Goal: Task Accomplishment & Management: Manage account settings

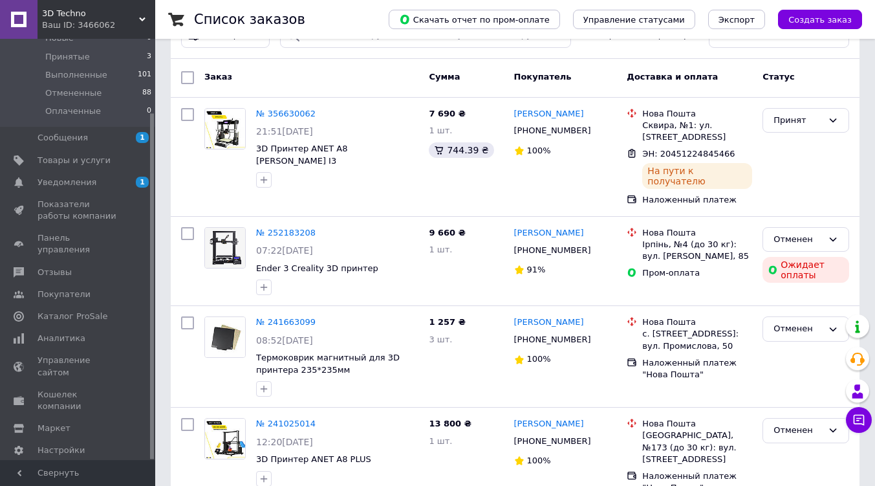
scroll to position [57, 0]
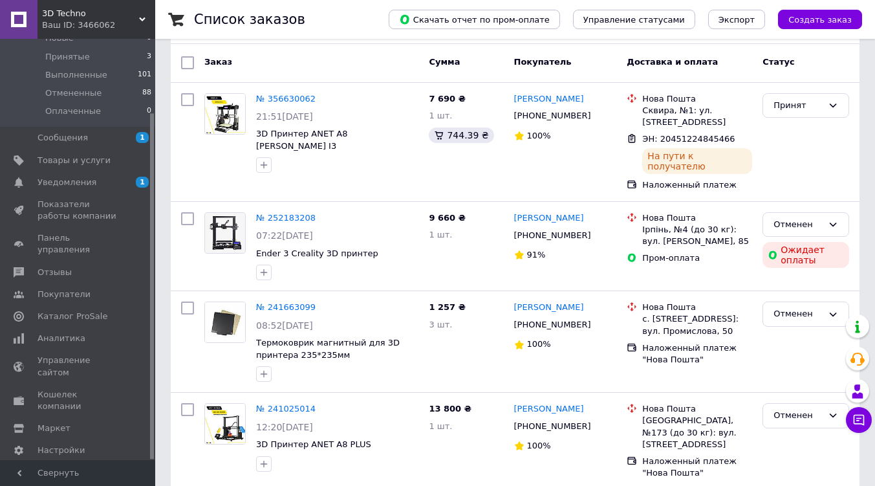
click at [65, 355] on span "Управление сайтом" at bounding box center [79, 366] width 82 height 23
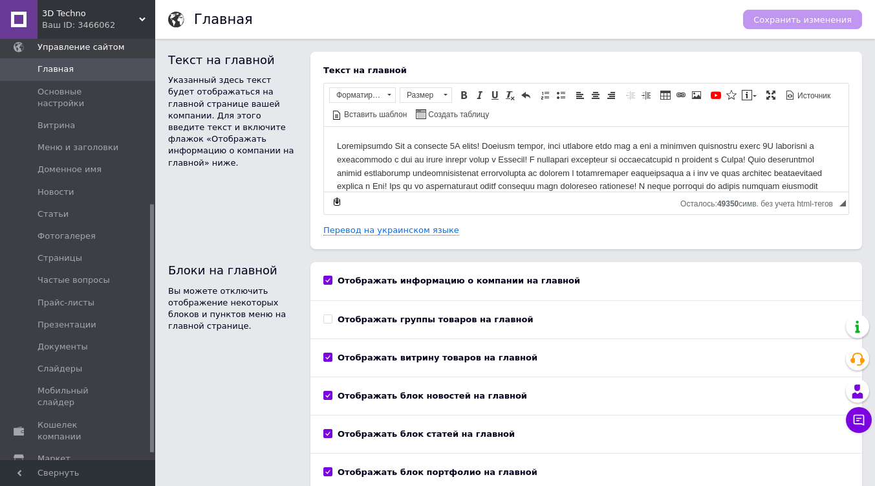
scroll to position [281, 0]
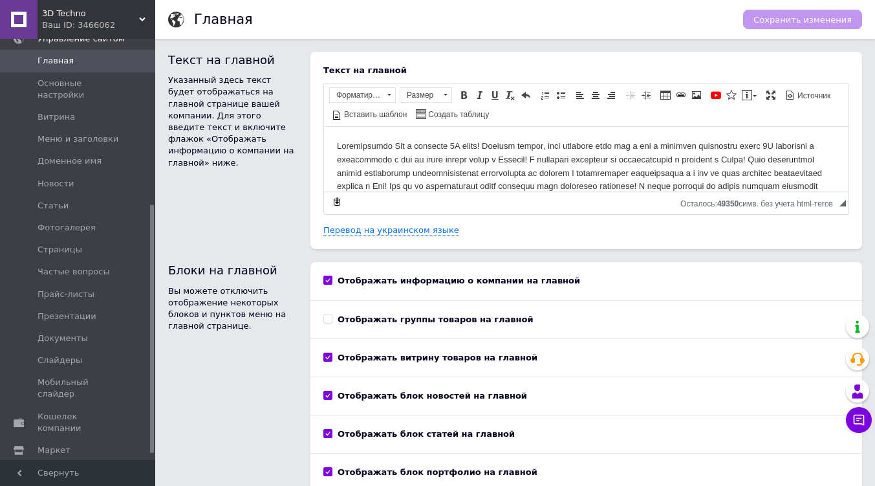
click at [50, 155] on span "Доменное имя" at bounding box center [70, 161] width 64 height 12
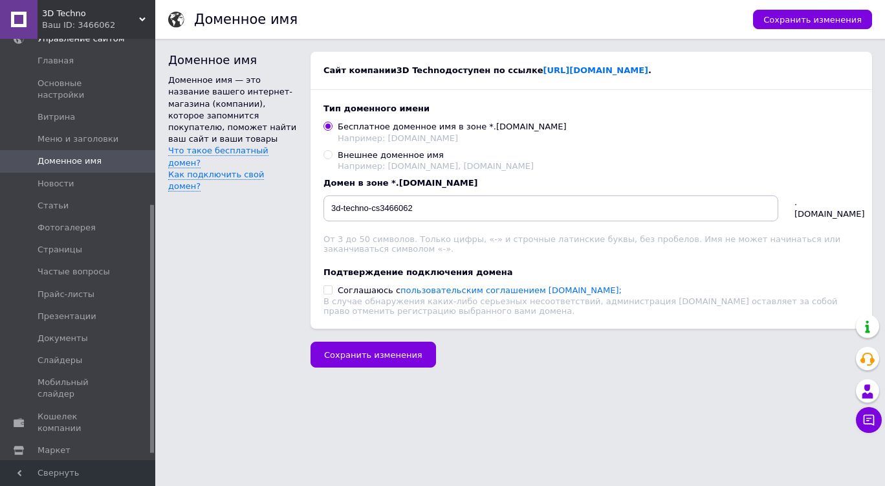
click at [329, 157] on input "Внешнее доменное имя Например: [DOMAIN_NAME], [DOMAIN_NAME]" at bounding box center [327, 154] width 8 height 8
radio input "true"
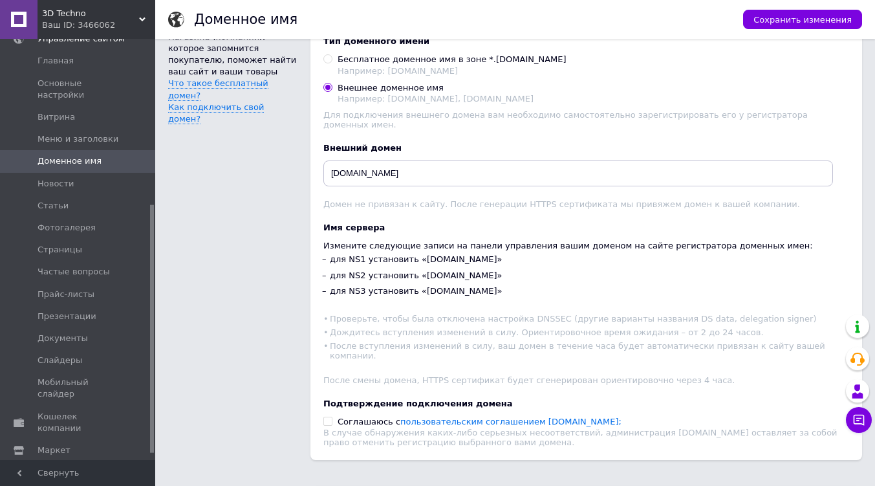
scroll to position [68, 0]
click at [796, 17] on span "Сохранить изменения" at bounding box center [803, 20] width 98 height 10
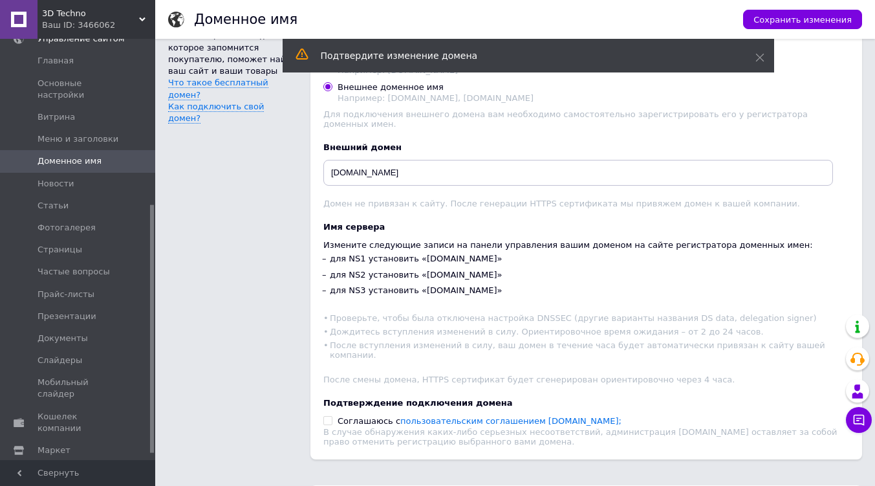
click at [822, 17] on span "Сохранить изменения" at bounding box center [803, 20] width 98 height 10
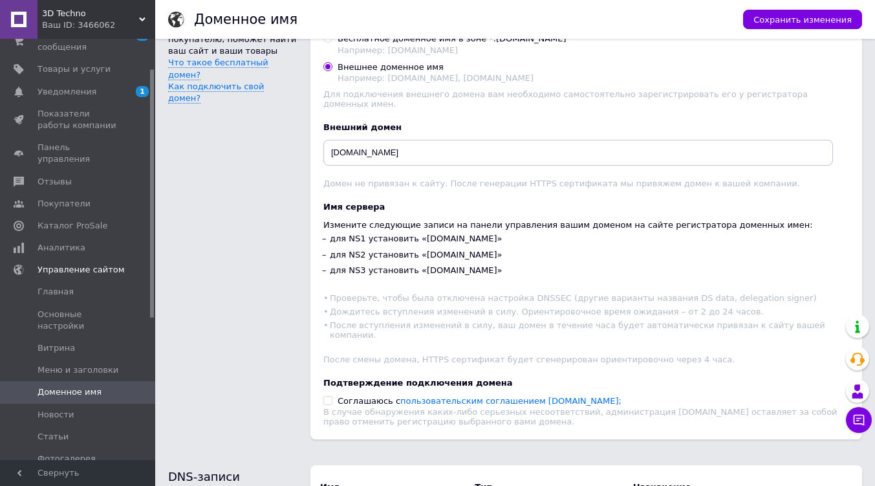
scroll to position [67, 0]
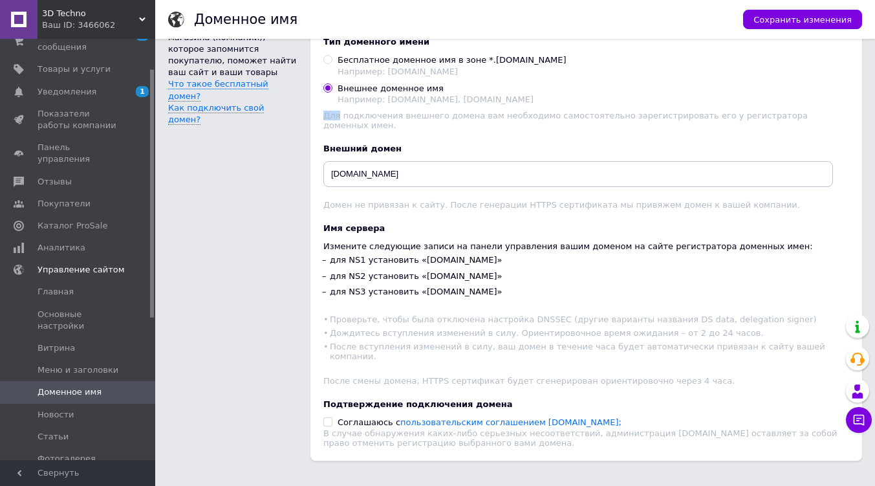
click at [807, 60] on div "Бесплатное доменное имя в зоне *.prom.ua Например: netbox.prom.ua" at bounding box center [586, 64] width 526 height 21
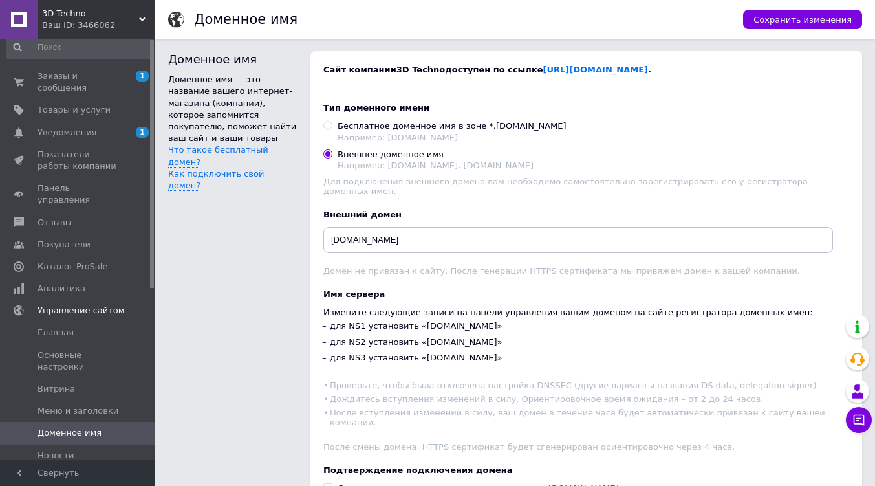
scroll to position [0, 0]
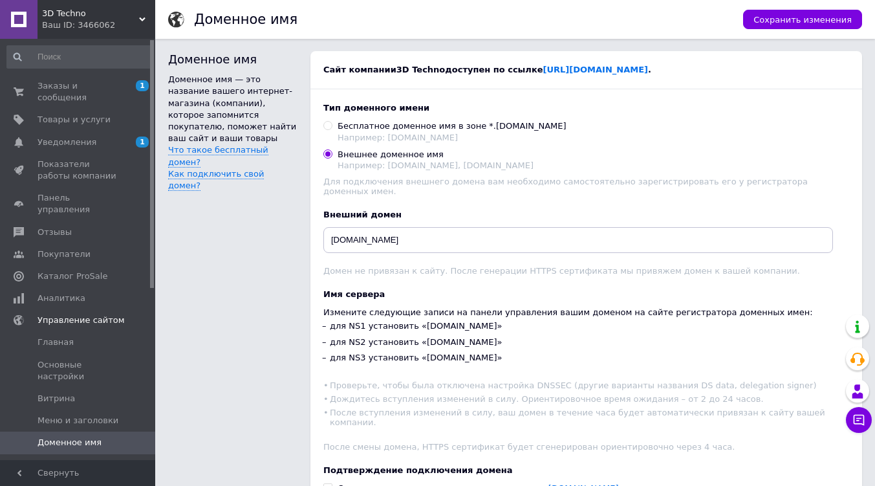
click at [118, 21] on div "Ваш ID: 3466062" at bounding box center [98, 25] width 113 height 12
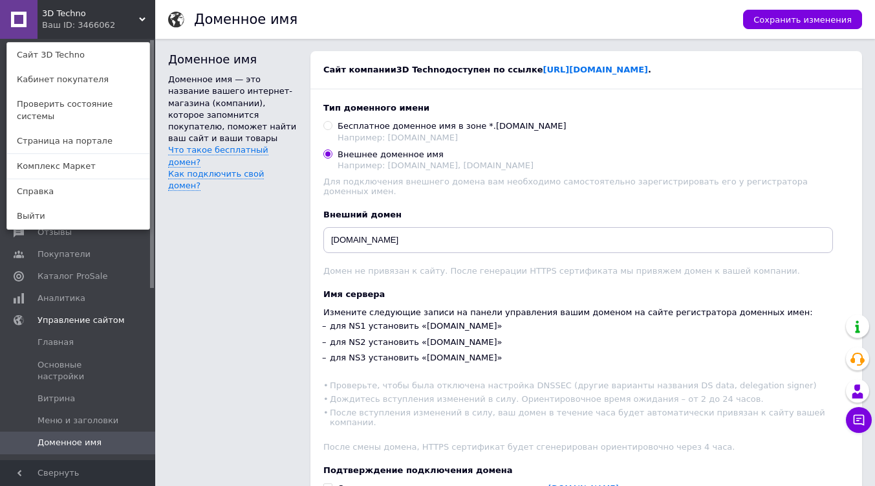
click at [45, 50] on link "Сайт 3D Techno" at bounding box center [78, 55] width 142 height 25
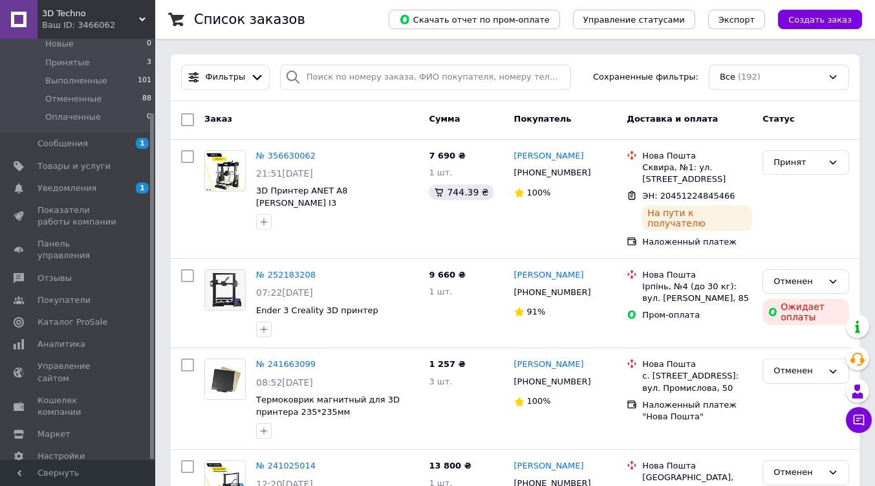
scroll to position [90, 0]
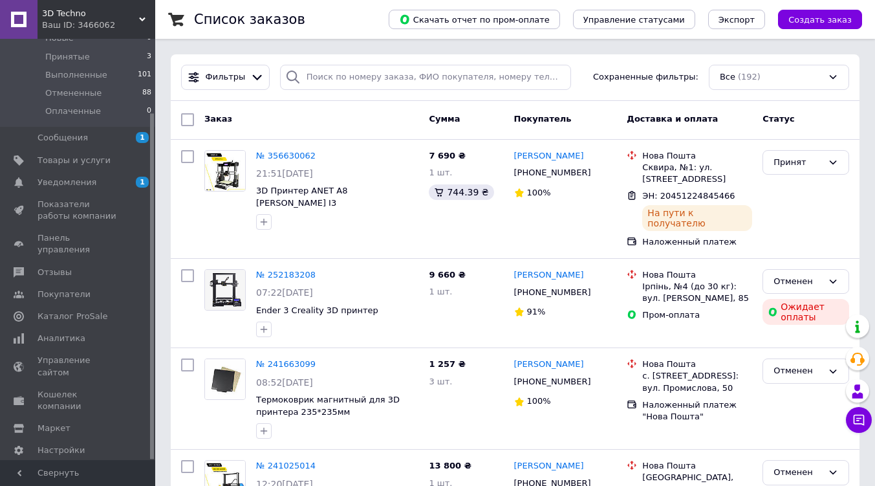
click at [859, 421] on icon at bounding box center [859, 419] width 13 height 13
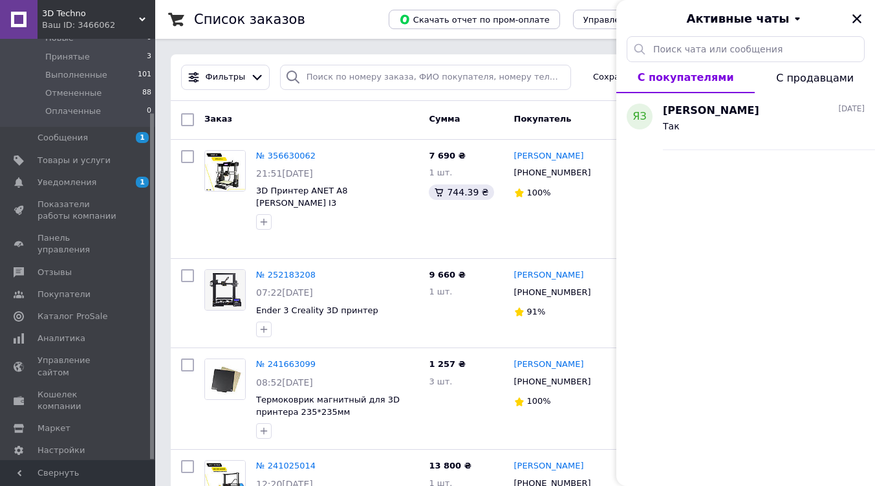
click at [234, 153] on img at bounding box center [225, 171] width 40 height 40
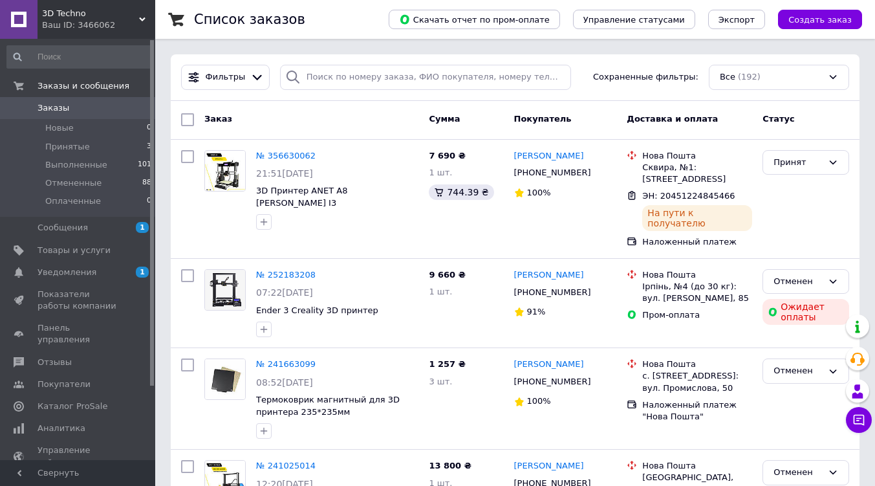
click at [857, 387] on use at bounding box center [858, 391] width 11 height 14
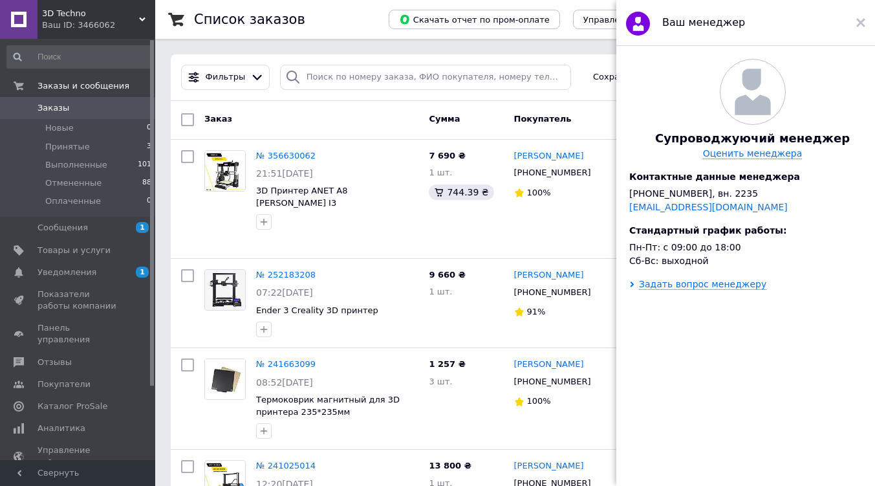
click at [858, 25] on use at bounding box center [861, 22] width 9 height 9
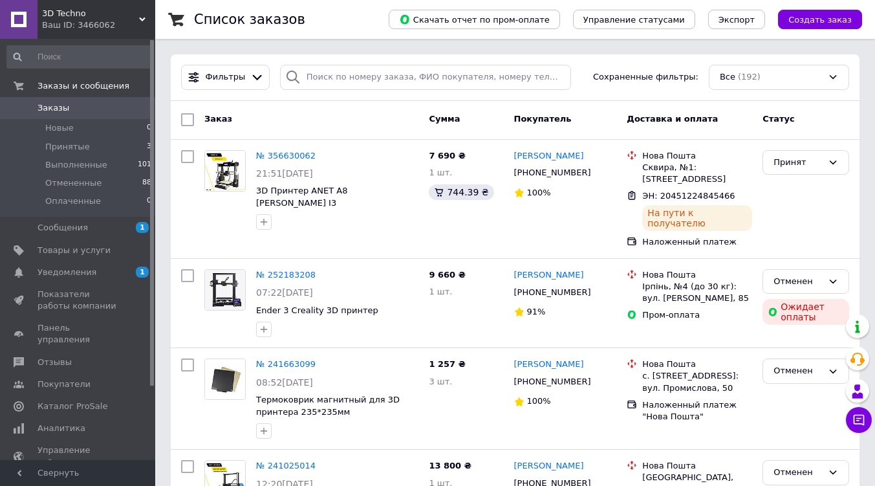
click at [862, 359] on use at bounding box center [858, 359] width 14 height 13
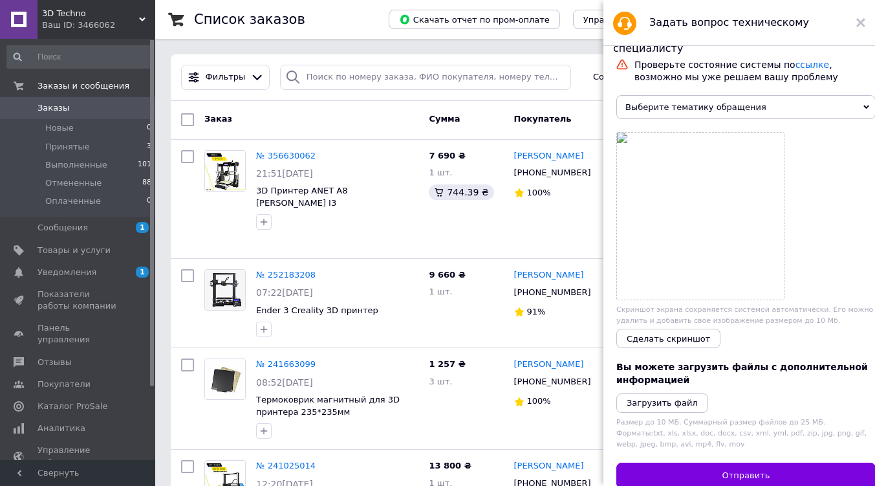
click at [67, 56] on input at bounding box center [79, 56] width 146 height 23
click at [848, 119] on span "Выберите тематику обращения" at bounding box center [746, 107] width 259 height 24
click at [857, 20] on use at bounding box center [861, 22] width 9 height 9
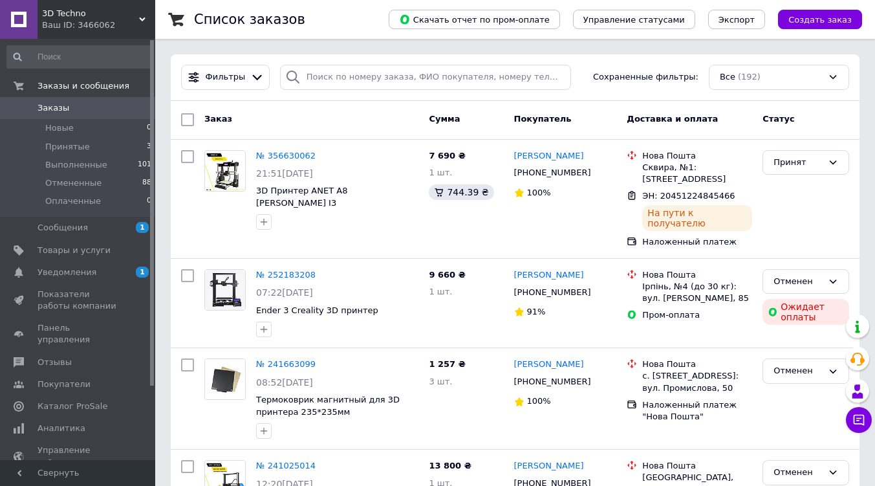
click at [861, 384] on div at bounding box center [857, 390] width 23 height 23
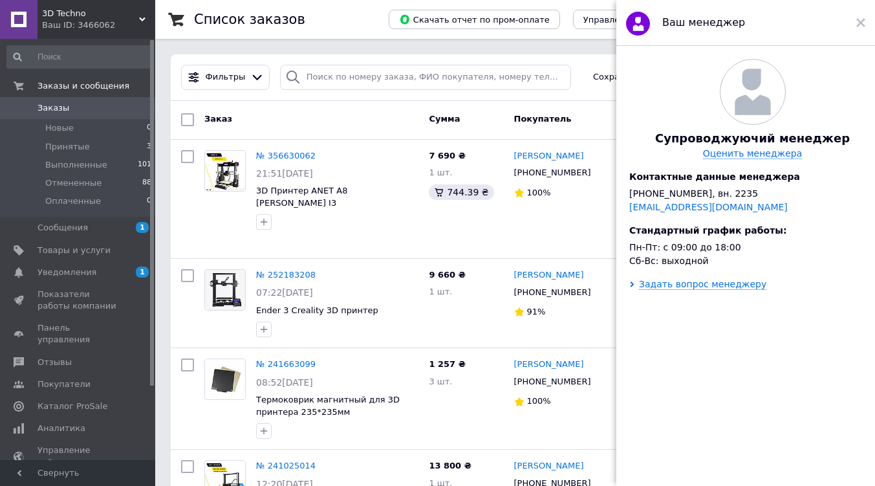
click at [57, 59] on input at bounding box center [79, 56] width 146 height 23
click at [55, 54] on input at bounding box center [79, 56] width 146 height 23
click at [861, 23] on use at bounding box center [861, 22] width 9 height 9
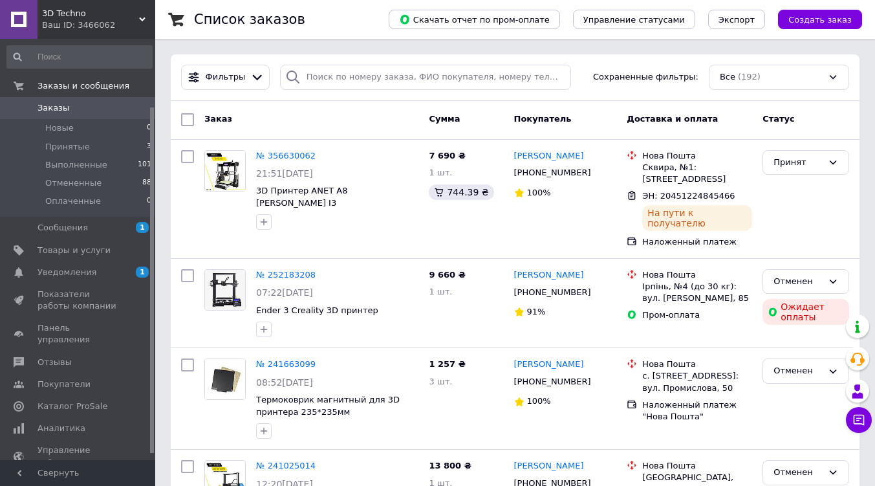
scroll to position [90, 0]
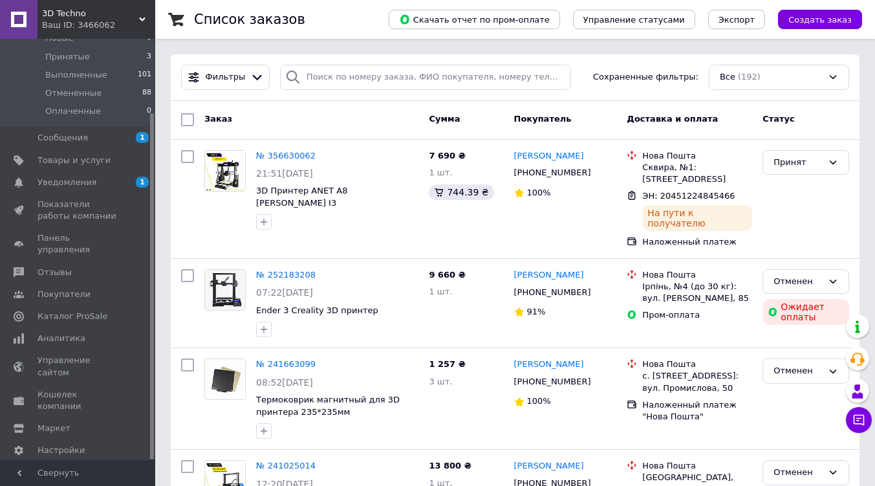
click at [126, 336] on link "Аналитика" at bounding box center [79, 338] width 159 height 22
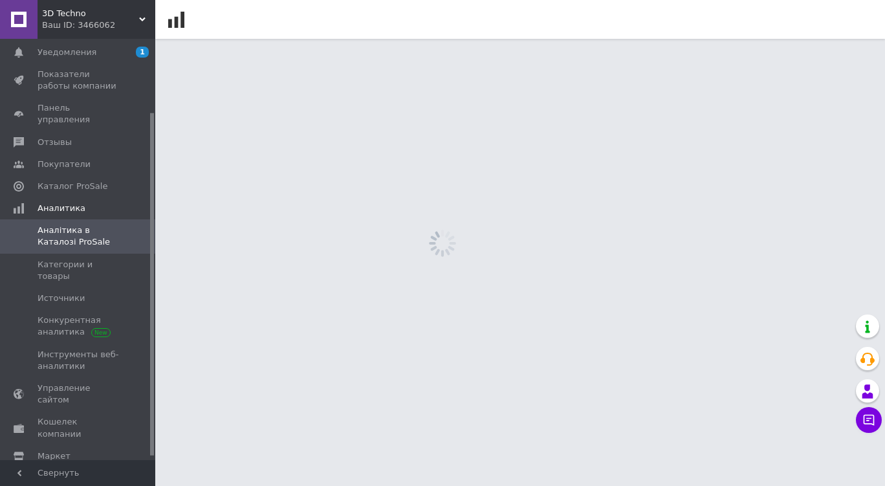
click at [118, 382] on span "Управление сайтом" at bounding box center [79, 393] width 82 height 23
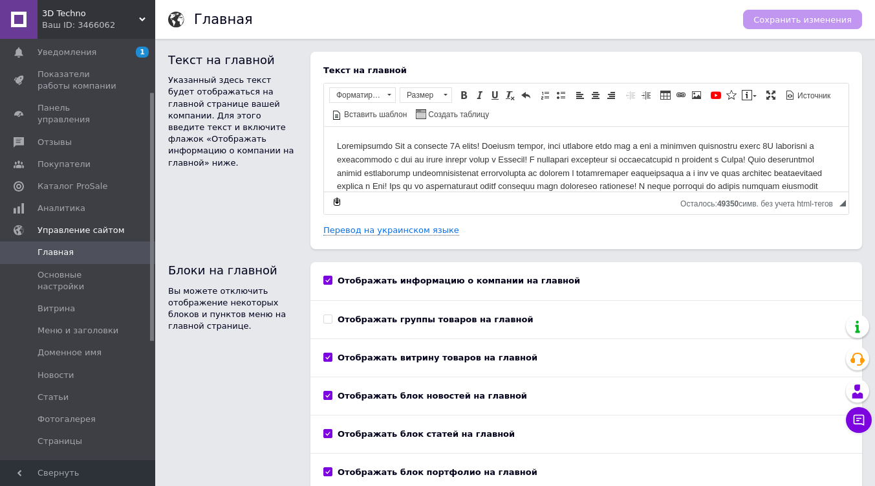
click at [93, 347] on span "Доменное имя" at bounding box center [70, 353] width 64 height 12
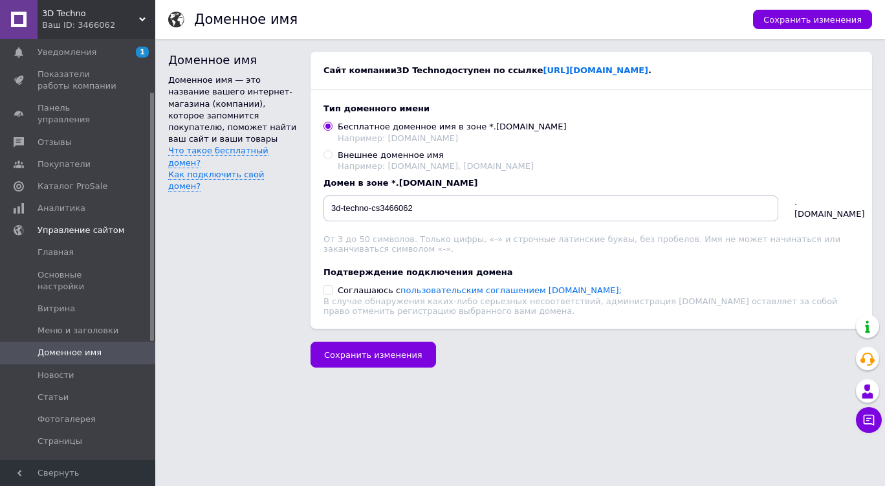
click at [345, 163] on div "Например: [DOMAIN_NAME], [DOMAIN_NAME]" at bounding box center [436, 166] width 196 height 10
click at [332, 158] on input "Внешнее доменное имя Например: [DOMAIN_NAME], [DOMAIN_NAME]" at bounding box center [327, 154] width 8 height 8
radio input "true"
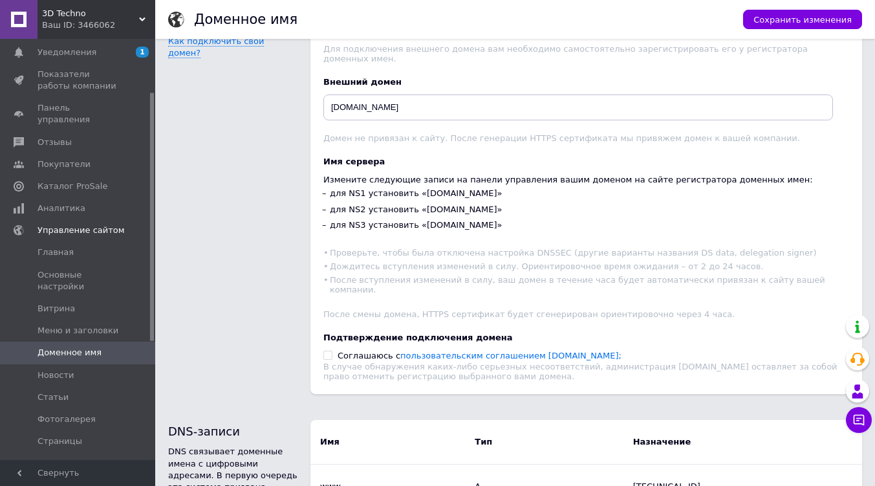
scroll to position [131, 0]
